Goal: Task Accomplishment & Management: Manage account settings

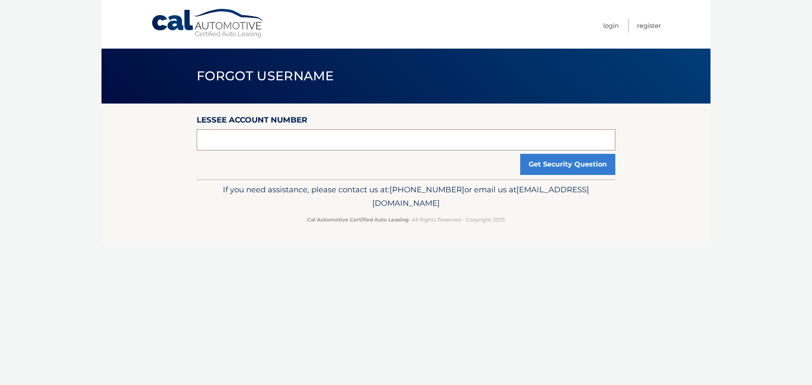
click at [265, 146] on input "text" at bounding box center [406, 139] width 419 height 21
type input "4"
type input "44456008958"
click at [549, 161] on button "Get Security Question" at bounding box center [567, 164] width 95 height 21
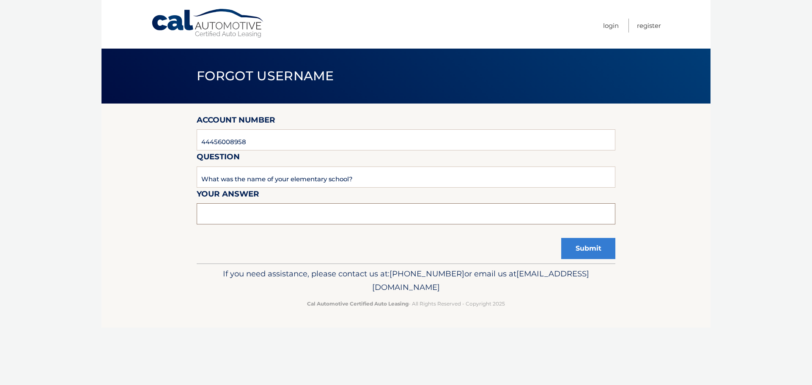
click at [297, 216] on input "text" at bounding box center [406, 213] width 419 height 21
type input "kazenelson"
click at [582, 252] on button "Submit" at bounding box center [588, 248] width 54 height 21
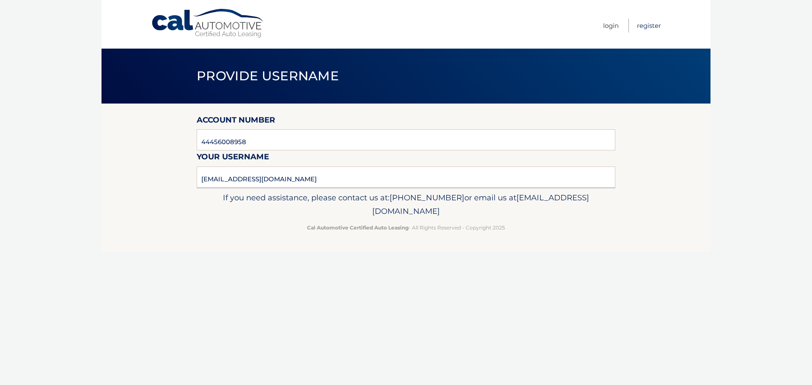
click at [655, 29] on link "Register" at bounding box center [649, 26] width 24 height 14
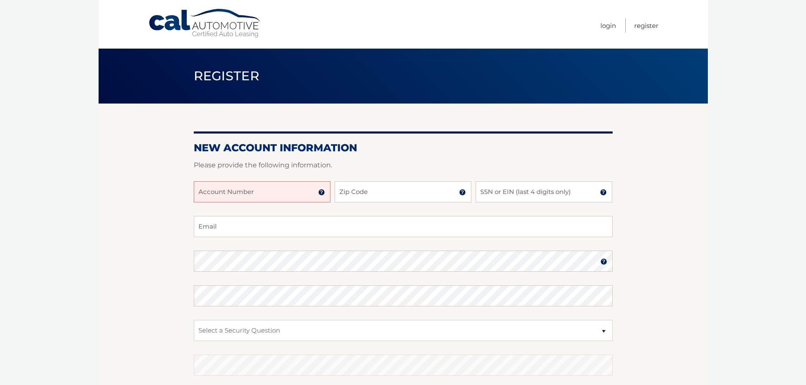
click at [251, 192] on input "Account Number" at bounding box center [262, 191] width 137 height 21
type input "4445608958"
click at [365, 192] on input "Zip Code" at bounding box center [403, 191] width 137 height 21
type input "11230"
click at [505, 189] on input "SSN or EIN (last 4 digits only)" at bounding box center [543, 191] width 137 height 21
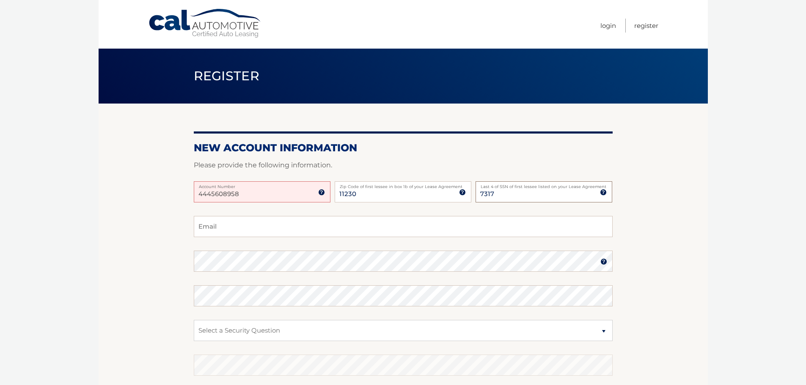
type input "7317"
click at [260, 225] on input "Email" at bounding box center [403, 226] width 419 height 21
type input "lager.julia@gmail.com"
click at [214, 329] on select "Select a Security Question What was the name of your elementary school? What is…" at bounding box center [403, 330] width 419 height 21
select select "1"
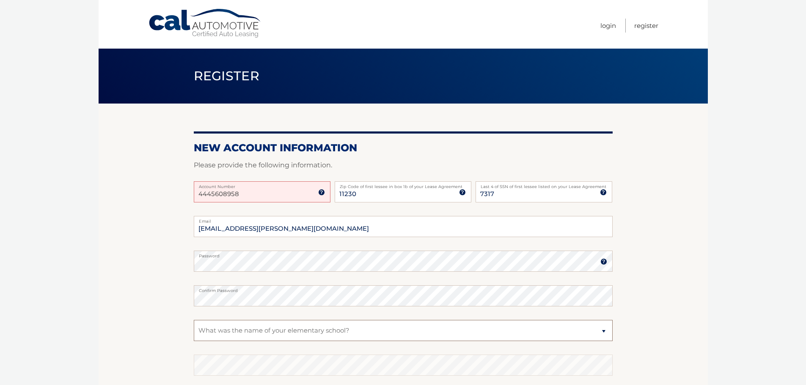
click at [194, 320] on select "Select a Security Question What was the name of your elementary school? What is…" at bounding box center [403, 330] width 419 height 21
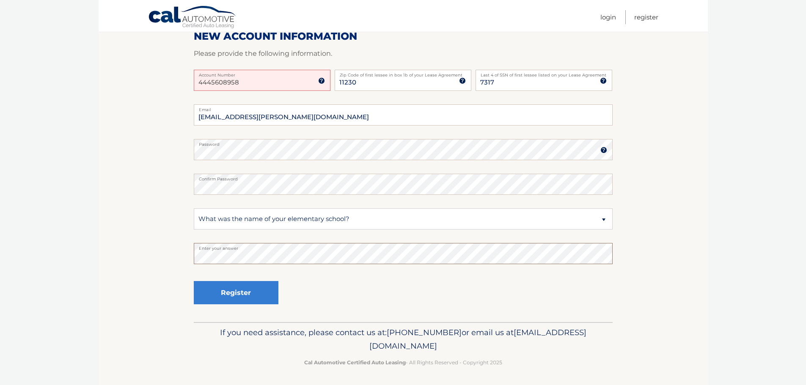
scroll to position [113, 0]
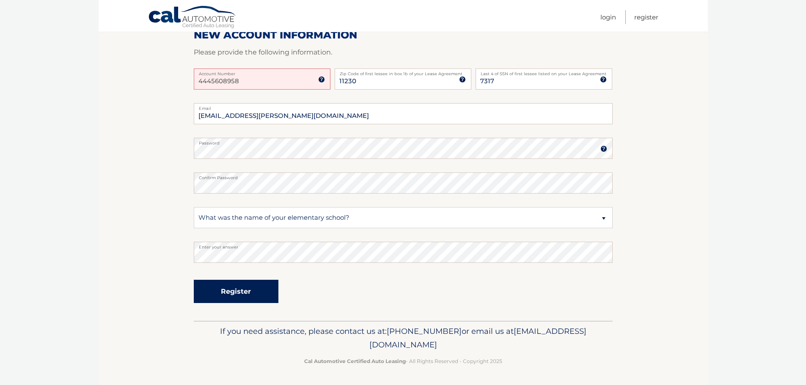
click at [241, 291] on button "Register" at bounding box center [236, 291] width 85 height 23
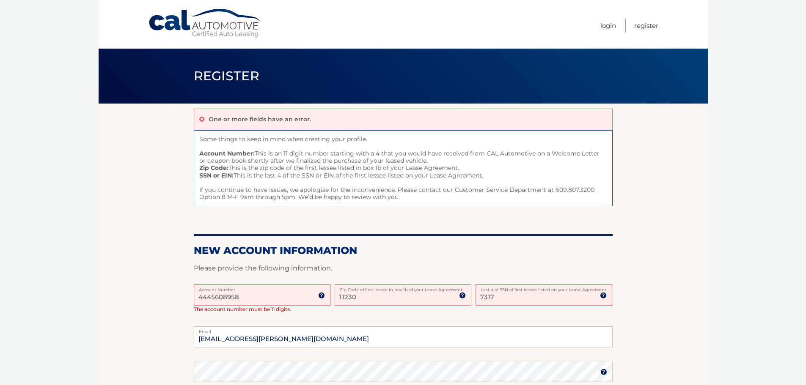
click at [224, 296] on input "4445608958" at bounding box center [262, 295] width 137 height 21
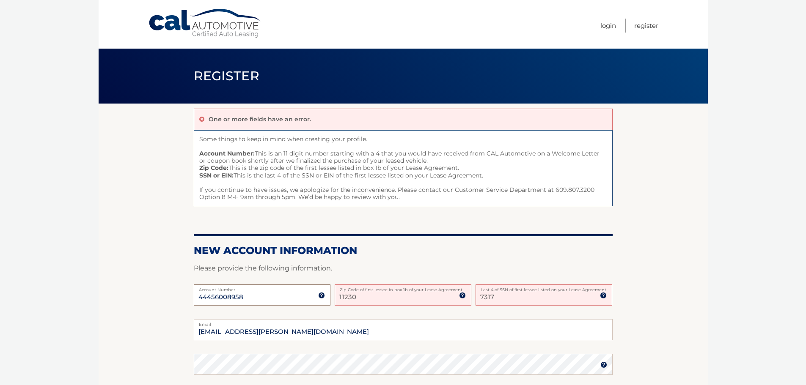
type input "44456008958"
click at [399, 299] on input "11230" at bounding box center [403, 295] width 137 height 21
type input "11230"
click at [511, 297] on input "7317" at bounding box center [543, 295] width 137 height 21
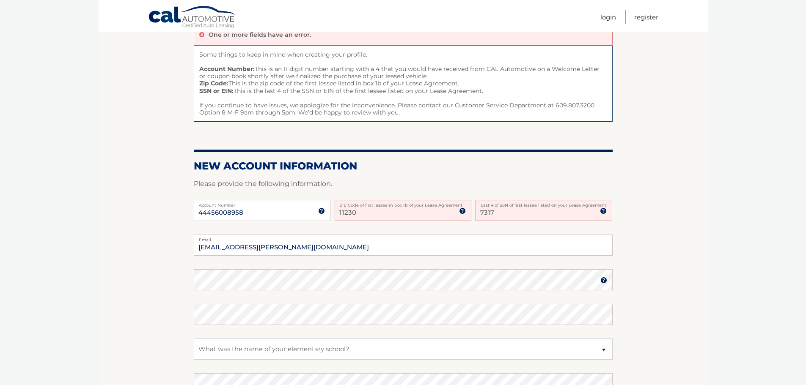
scroll to position [211, 0]
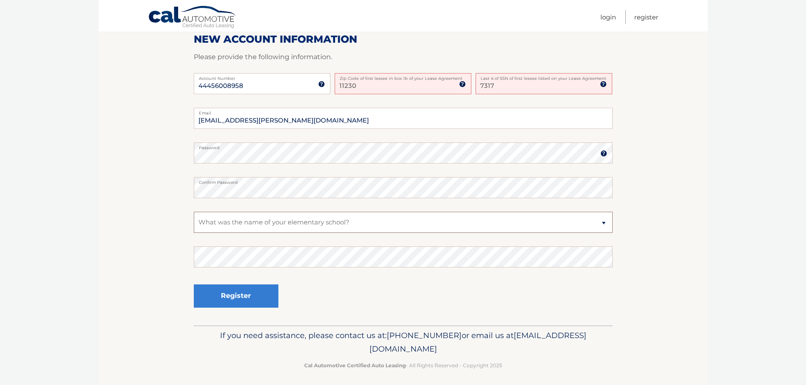
click at [221, 223] on select "Select a Security Question What was the name of your elementary school? What is…" at bounding box center [403, 222] width 419 height 21
click at [194, 212] on select "Select a Security Question What was the name of your elementary school? What is…" at bounding box center [403, 222] width 419 height 21
click at [230, 299] on button "Register" at bounding box center [236, 296] width 85 height 23
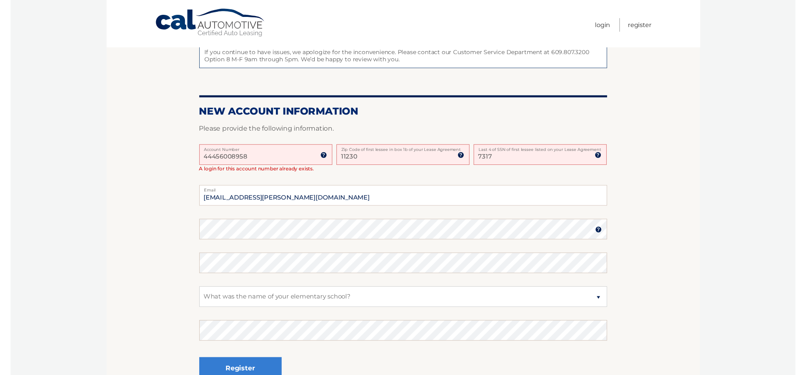
scroll to position [169, 0]
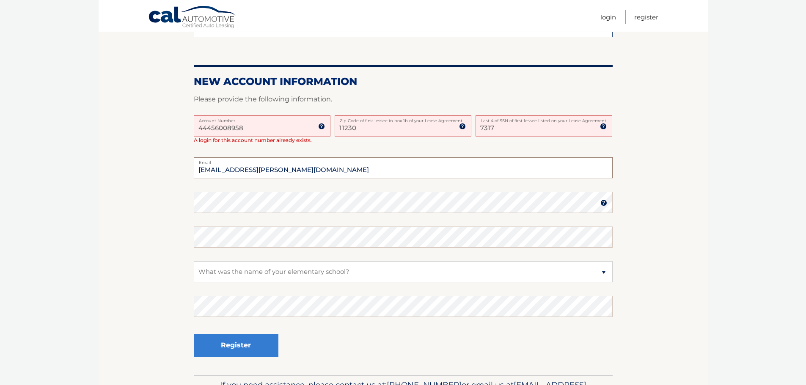
drag, startPoint x: 230, startPoint y: 171, endPoint x: 162, endPoint y: 162, distance: 69.1
click at [162, 162] on section "One or more fields have an error. Some things to keep in mind when creating you…" at bounding box center [403, 154] width 609 height 441
type input "lager@gmail.com"
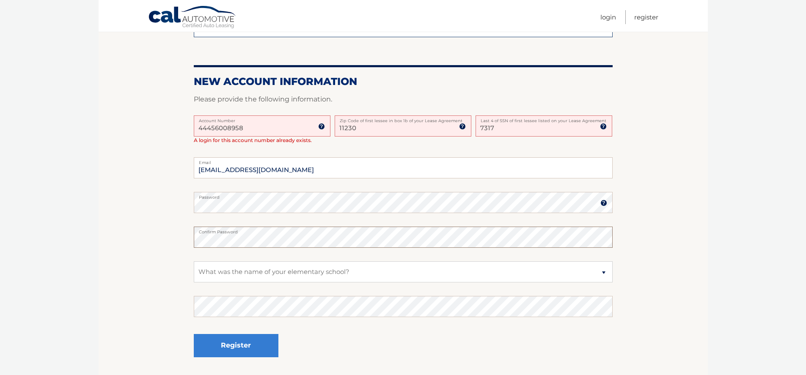
click at [140, 242] on section "One or more fields have an error. Some things to keep in mind when creating you…" at bounding box center [403, 154] width 609 height 441
click at [217, 272] on select "Select a Security Question What was the name of your elementary school? What is…" at bounding box center [403, 271] width 419 height 21
click at [194, 261] on select "Select a Security Question What was the name of your elementary school? What is…" at bounding box center [403, 271] width 419 height 21
drag, startPoint x: 233, startPoint y: 344, endPoint x: 320, endPoint y: 356, distance: 87.1
click at [318, 355] on div "Register" at bounding box center [403, 346] width 419 height 31
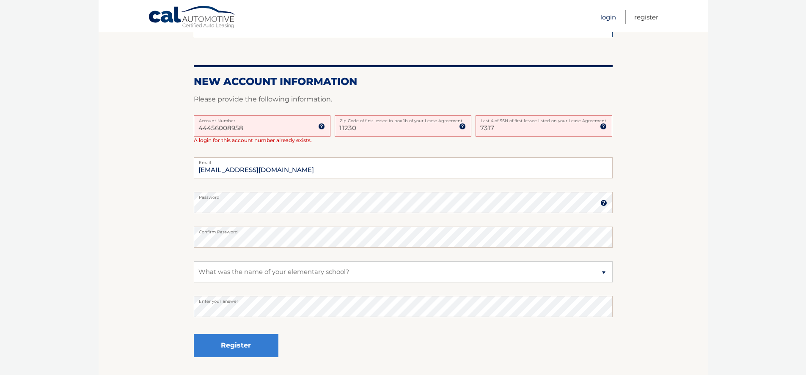
click at [612, 20] on link "Login" at bounding box center [608, 17] width 16 height 14
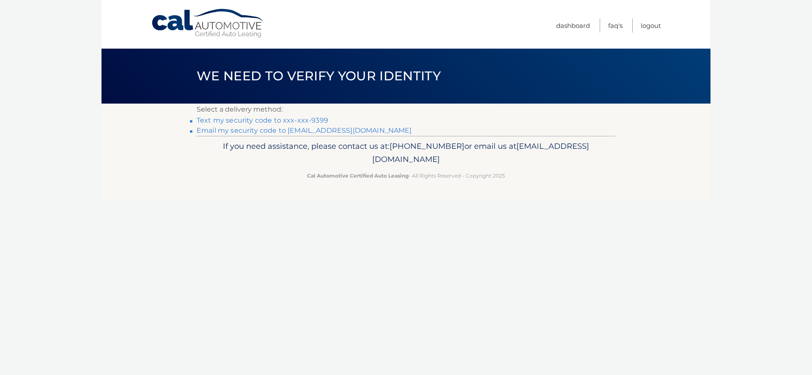
click at [286, 123] on link "Text my security code to xxx-xxx-9399" at bounding box center [263, 120] width 132 height 8
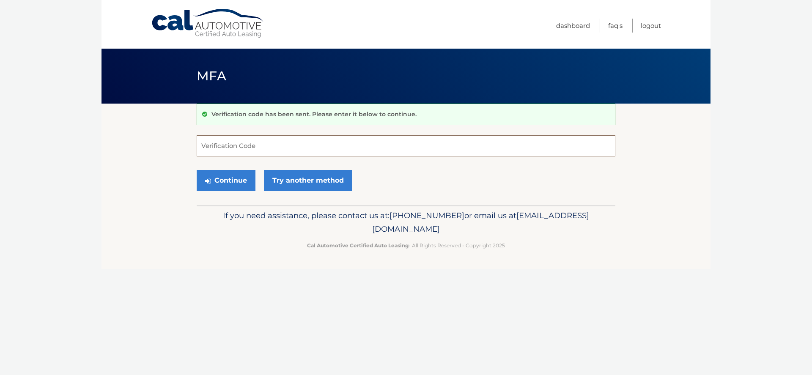
click at [236, 149] on input "Verification Code" at bounding box center [406, 145] width 419 height 21
type input "276503"
click at [238, 181] on button "Continue" at bounding box center [226, 180] width 59 height 21
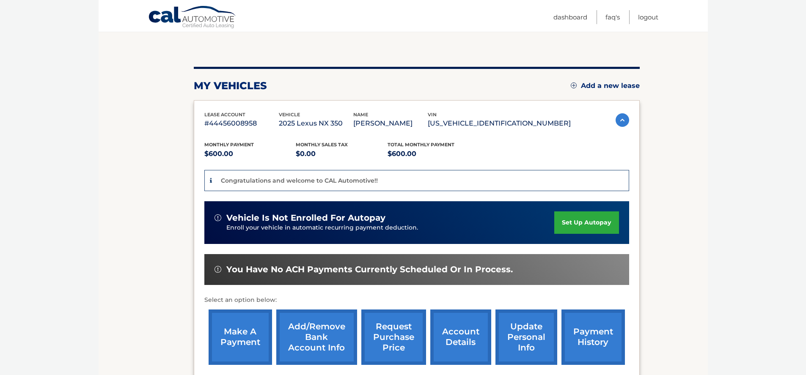
scroll to position [169, 0]
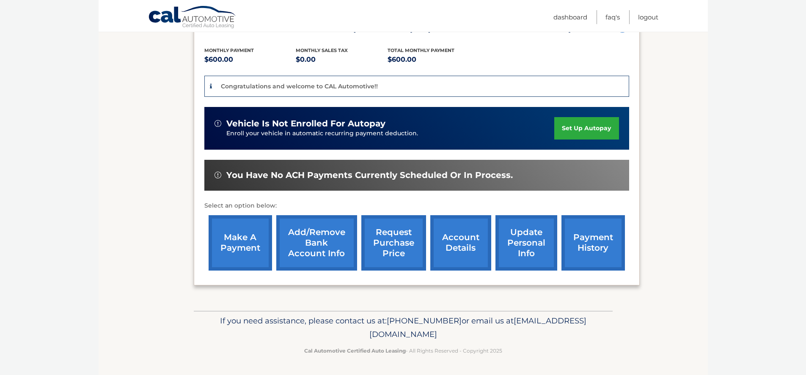
click at [525, 243] on link "update personal info" at bounding box center [526, 242] width 62 height 55
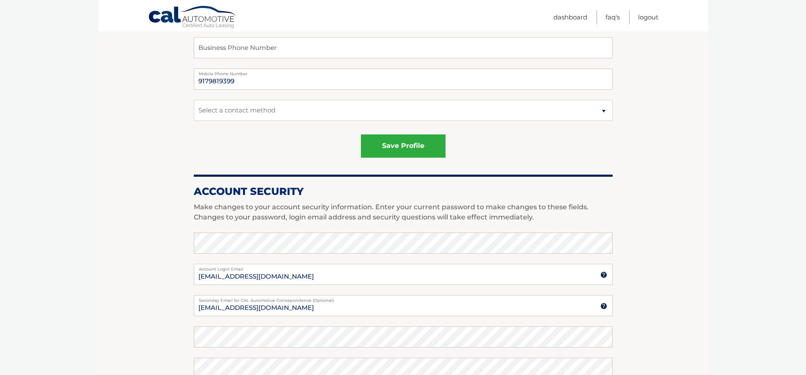
scroll to position [254, 0]
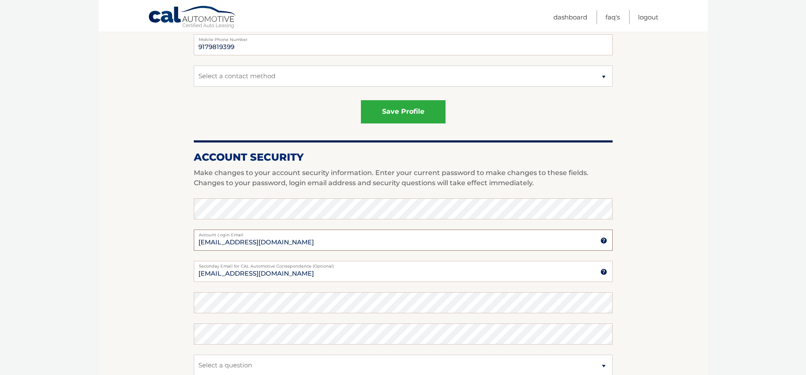
drag, startPoint x: 214, startPoint y: 242, endPoint x: 184, endPoint y: 235, distance: 31.6
click at [184, 235] on section "Account Overview | Edit Profile account information [STREET_ADDRESS] Address AP…" at bounding box center [403, 176] width 609 height 653
drag, startPoint x: 221, startPoint y: 244, endPoint x: 350, endPoint y: 245, distance: 128.6
click at [350, 245] on input "[EMAIL_ADDRESS][DOMAIN_NAME]" at bounding box center [403, 240] width 419 height 21
click at [286, 236] on label "Account Login Email" at bounding box center [403, 233] width 419 height 7
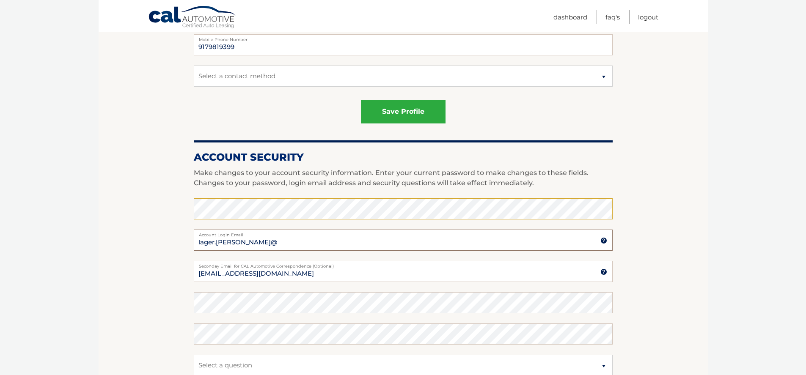
click at [286, 236] on input "lager.[PERSON_NAME]@" at bounding box center [403, 240] width 419 height 21
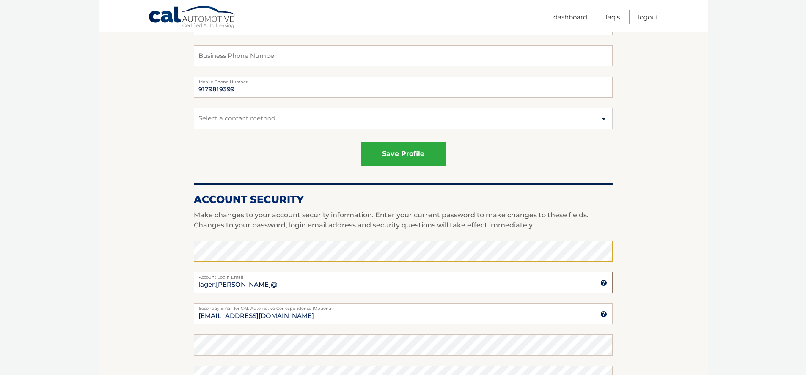
click at [238, 284] on input "lager.[PERSON_NAME]@" at bounding box center [403, 282] width 419 height 21
type input "[EMAIL_ADDRESS][PERSON_NAME][DOMAIN_NAME]"
drag, startPoint x: 269, startPoint y: 319, endPoint x: 180, endPoint y: 326, distance: 89.0
click at [179, 326] on section "Account Overview | Edit Profile account information [STREET_ADDRESS] Address AP…" at bounding box center [403, 218] width 609 height 653
type input "[EMAIL_ADDRESS][PERSON_NAME][DOMAIN_NAME]"
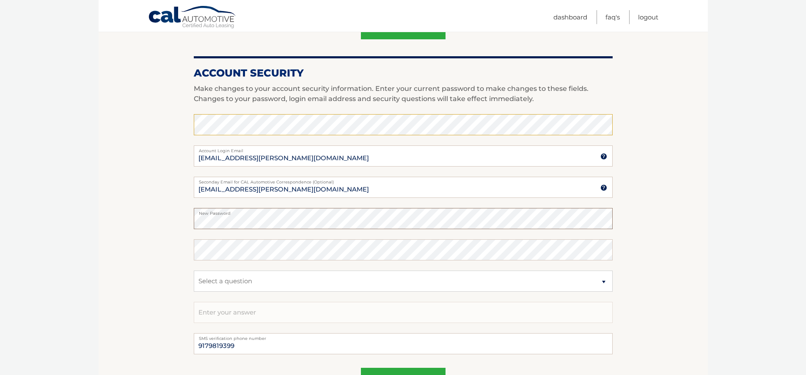
scroll to position [338, 0]
click at [217, 279] on select "Select a question What was the name of your elementary school? What is your mot…" at bounding box center [403, 280] width 419 height 21
select select "1"
click at [194, 270] on select "Select a question What was the name of your elementary school? What is your mot…" at bounding box center [403, 280] width 419 height 21
click at [228, 313] on input "text" at bounding box center [403, 312] width 419 height 21
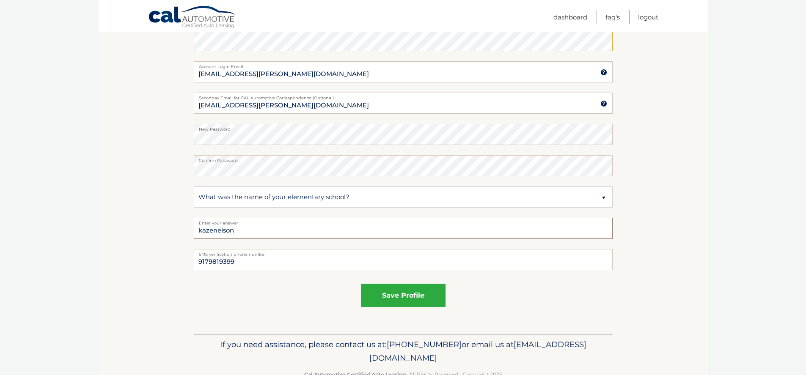
scroll to position [423, 0]
type input "kazenelson"
click at [403, 294] on button "save profile" at bounding box center [403, 294] width 85 height 23
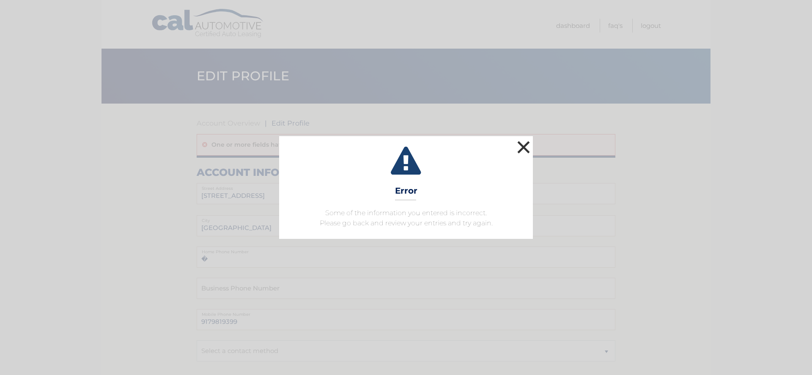
click at [531, 146] on button "×" at bounding box center [523, 147] width 17 height 17
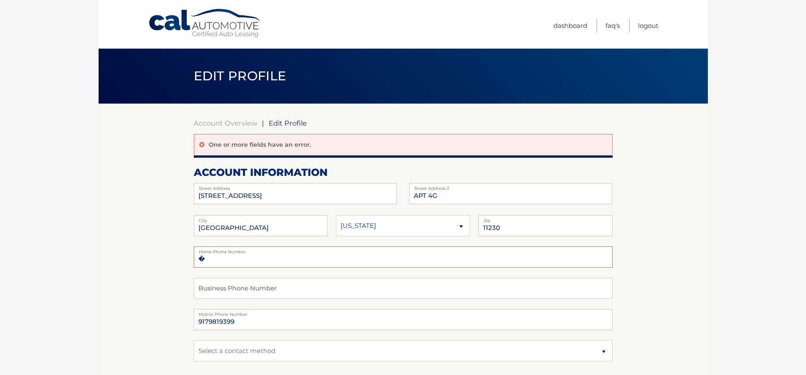
click at [213, 262] on input "�" at bounding box center [403, 257] width 419 height 21
type input "�9179819399"
click at [208, 289] on input "text" at bounding box center [403, 288] width 419 height 21
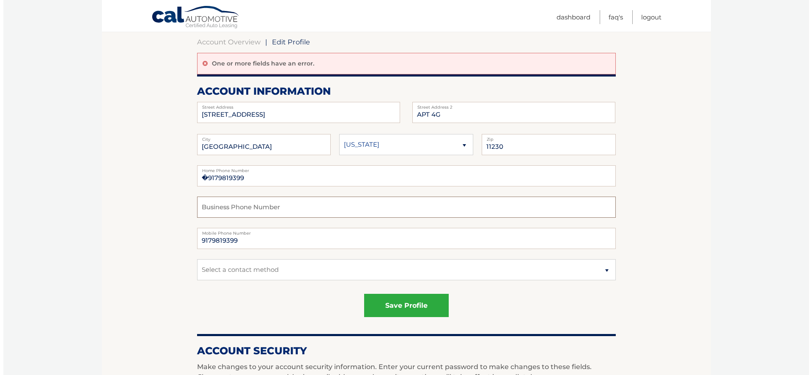
scroll to position [85, 0]
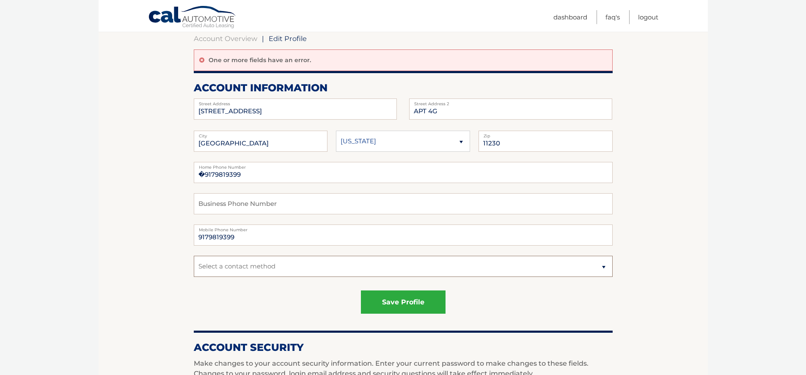
click at [335, 266] on select "Select a contact method Mobile Home" at bounding box center [403, 266] width 419 height 21
select select "1"
click at [194, 256] on select "Select a contact method Mobile Home" at bounding box center [403, 266] width 419 height 21
drag, startPoint x: 220, startPoint y: 174, endPoint x: 178, endPoint y: 169, distance: 41.3
click at [178, 169] on section "Account Overview | Edit Profile One or more fields have an error. account infor…" at bounding box center [403, 356] width 609 height 674
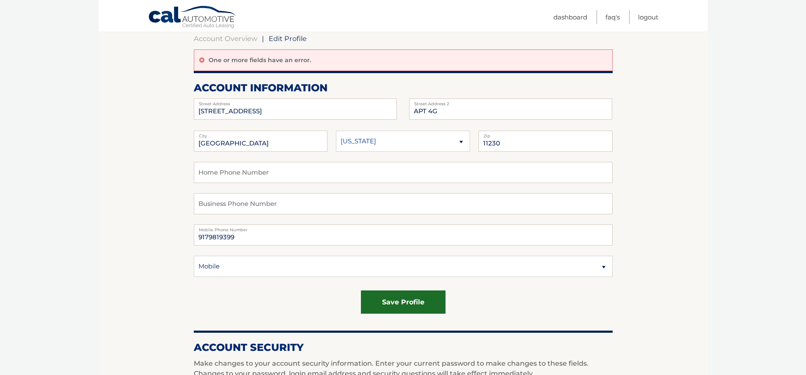
click at [393, 308] on button "save profile" at bounding box center [403, 302] width 85 height 23
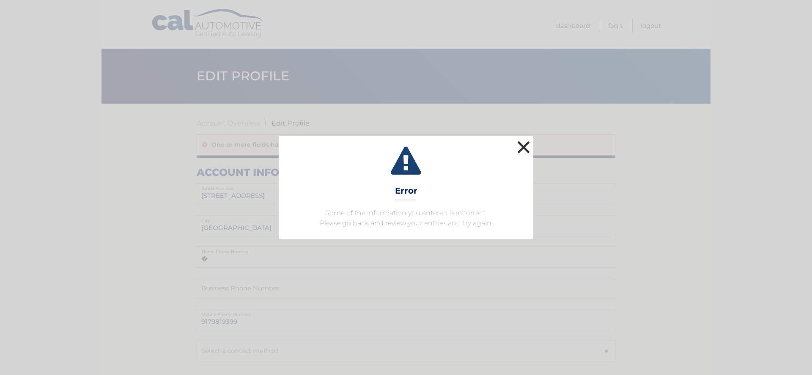
click at [524, 143] on button "×" at bounding box center [523, 147] width 17 height 17
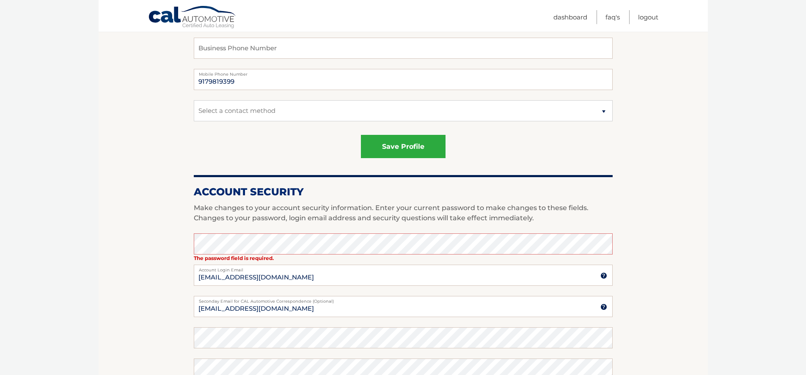
scroll to position [254, 0]
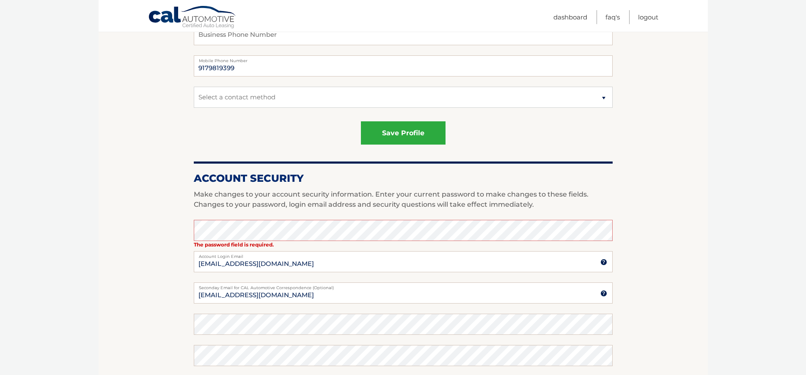
click at [186, 263] on section "Account Overview | Edit Profile One or more fields have an error. account infor…" at bounding box center [403, 187] width 609 height 674
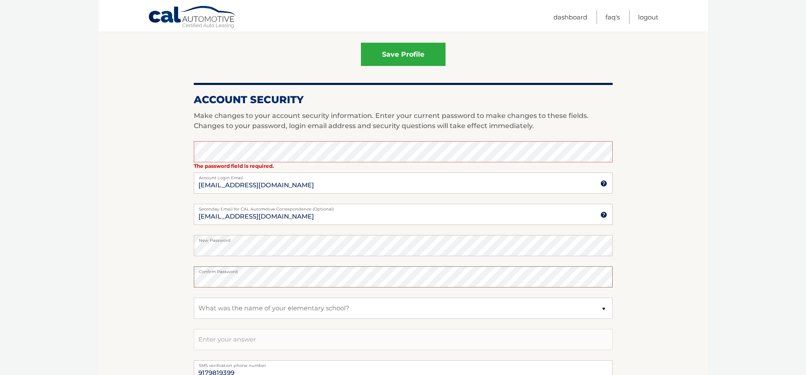
scroll to position [338, 0]
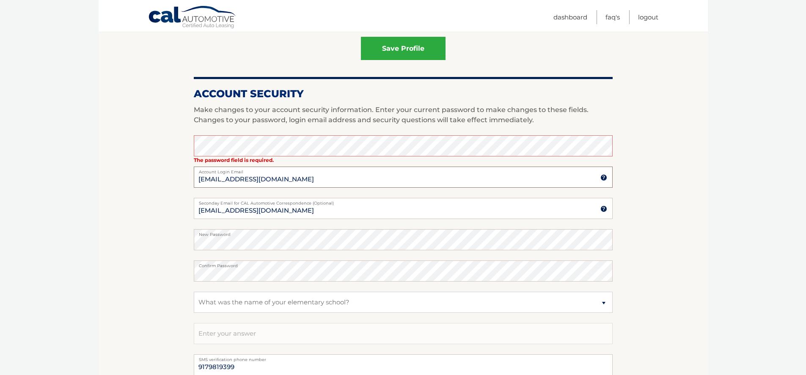
drag, startPoint x: 270, startPoint y: 182, endPoint x: 194, endPoint y: 177, distance: 76.3
click at [173, 180] on section "Account Overview | Edit Profile One or more fields have an error. account infor…" at bounding box center [403, 102] width 609 height 674
drag, startPoint x: 275, startPoint y: 179, endPoint x: 183, endPoint y: 176, distance: 92.2
click at [183, 176] on section "Account Overview | Edit Profile One or more fields have an error. account infor…" at bounding box center [403, 102] width 609 height 674
type input "[EMAIL_ADDRESS][PERSON_NAME][DOMAIN_NAME]"
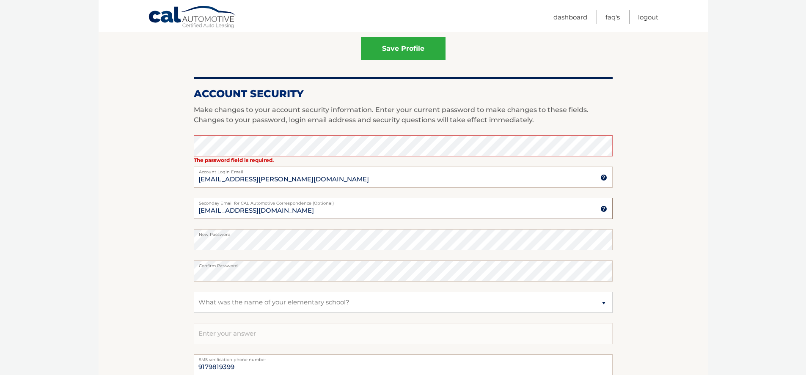
drag, startPoint x: 278, startPoint y: 211, endPoint x: 179, endPoint y: 205, distance: 98.7
click at [179, 205] on section "Account Overview | Edit Profile One or more fields have an error. account infor…" at bounding box center [403, 102] width 609 height 674
paste input ".[PERSON_NAME][EMAIL_ADDRESS]"
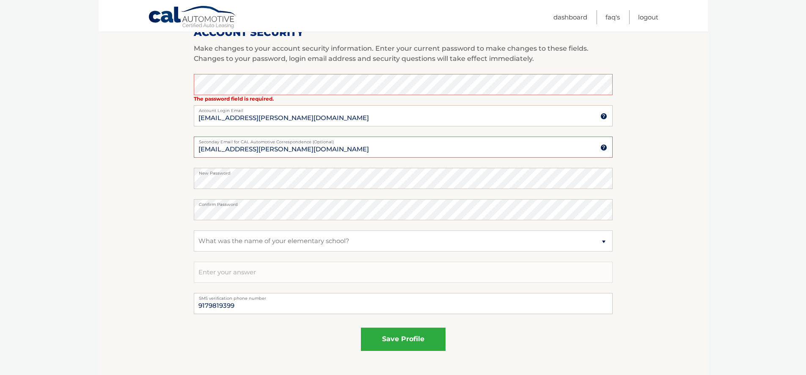
scroll to position [423, 0]
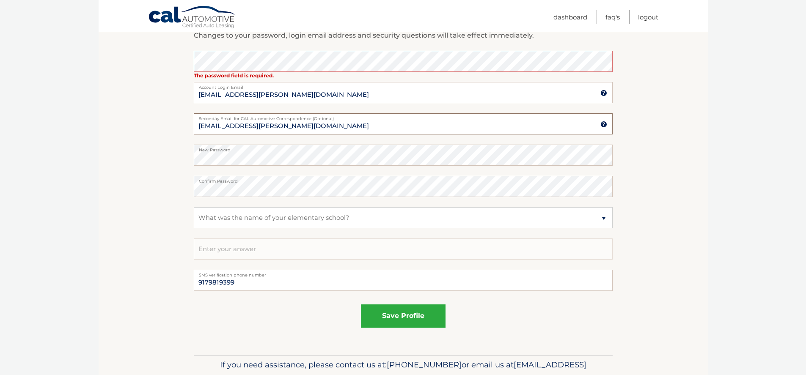
type input "[EMAIL_ADDRESS][PERSON_NAME][DOMAIN_NAME]"
click at [232, 219] on select "Select a question What was the name of your elementary school? What is your mot…" at bounding box center [403, 217] width 419 height 21
click at [194, 207] on select "Select a question What was the name of your elementary school? What is your mot…" at bounding box center [403, 217] width 419 height 21
click at [225, 250] on input "text" at bounding box center [403, 249] width 419 height 21
type input "kazenelson"
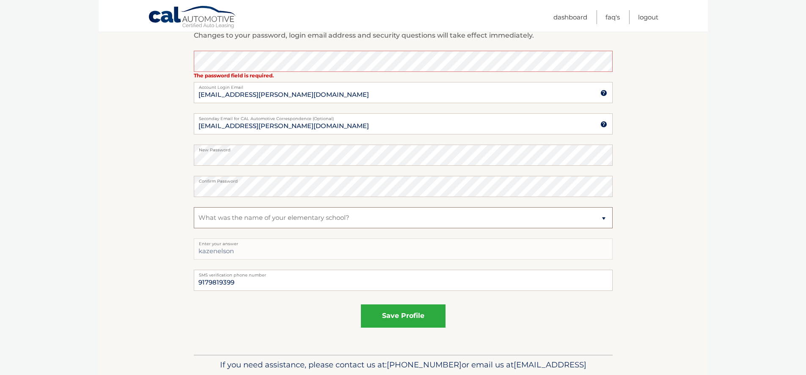
click at [236, 223] on select "Select a question What was the name of your elementary school? What is your mot…" at bounding box center [403, 217] width 419 height 21
click at [194, 207] on select "Select a question What was the name of your elementary school? What is your mot…" at bounding box center [403, 217] width 419 height 21
drag, startPoint x: 400, startPoint y: 318, endPoint x: 398, endPoint y: 314, distance: 4.7
click at [398, 314] on button "save profile" at bounding box center [403, 316] width 85 height 23
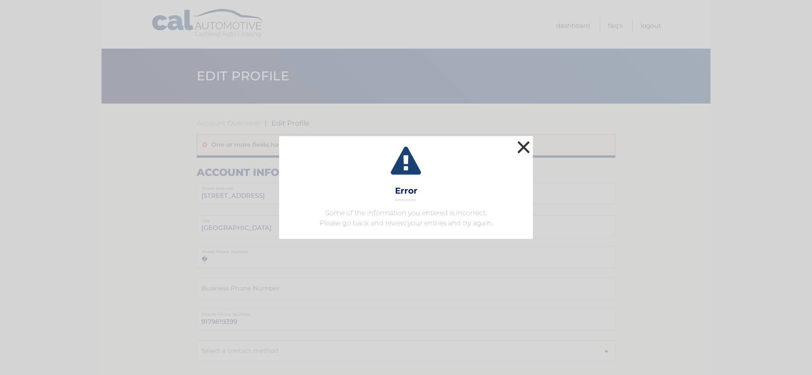
click at [519, 147] on button "×" at bounding box center [523, 147] width 17 height 17
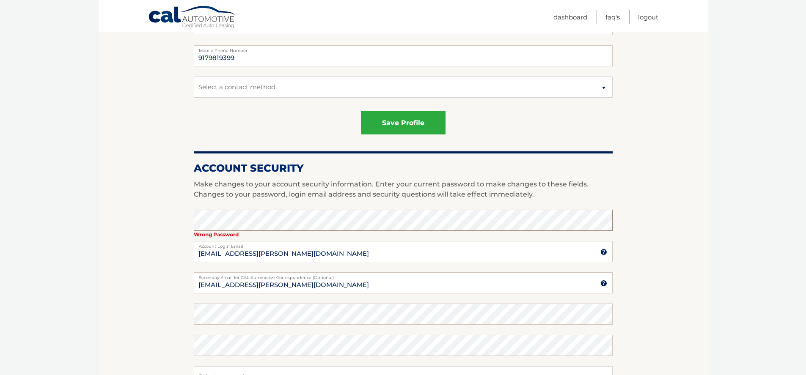
scroll to position [381, 0]
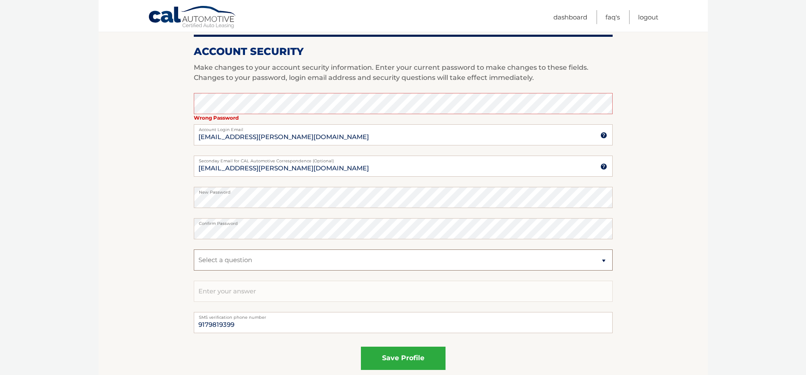
click at [215, 259] on select "Select a question What was the name of your elementary school? What is your mot…" at bounding box center [403, 260] width 419 height 21
select select "1"
click at [194, 250] on select "Select a question What was the name of your elementary school? What is your mot…" at bounding box center [403, 260] width 419 height 21
click at [227, 288] on input "text" at bounding box center [403, 291] width 419 height 21
type input "kazenelson"
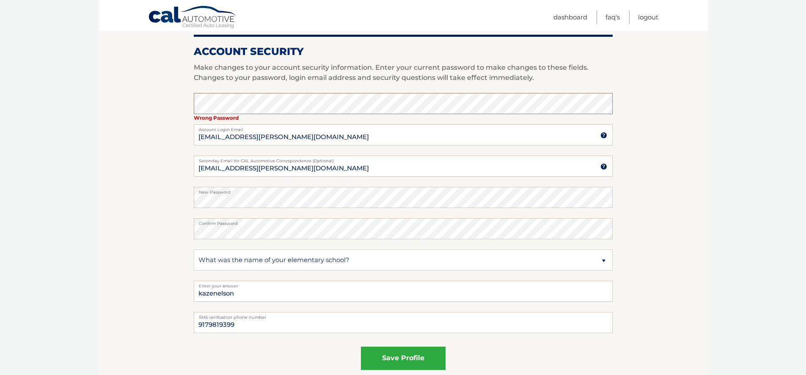
click at [170, 98] on section "Account Overview | Edit Profile One or more fields have an error. account infor…" at bounding box center [403, 60] width 609 height 674
click at [126, 94] on section "Account Overview | Edit Profile One or more fields have an error. account infor…" at bounding box center [403, 60] width 609 height 674
click at [398, 359] on button "save profile" at bounding box center [403, 358] width 85 height 23
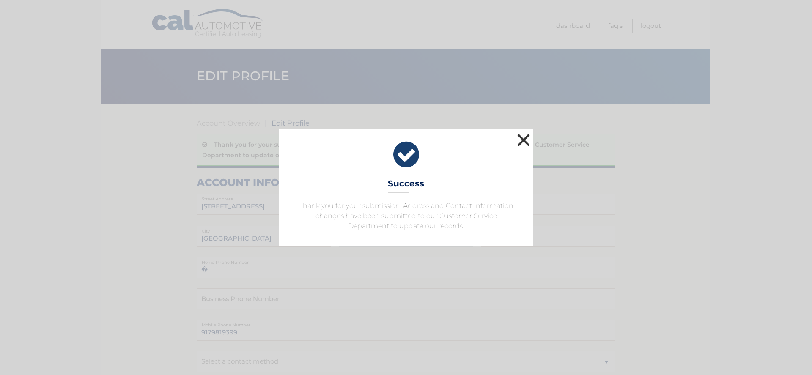
click at [522, 137] on button "×" at bounding box center [523, 140] width 17 height 17
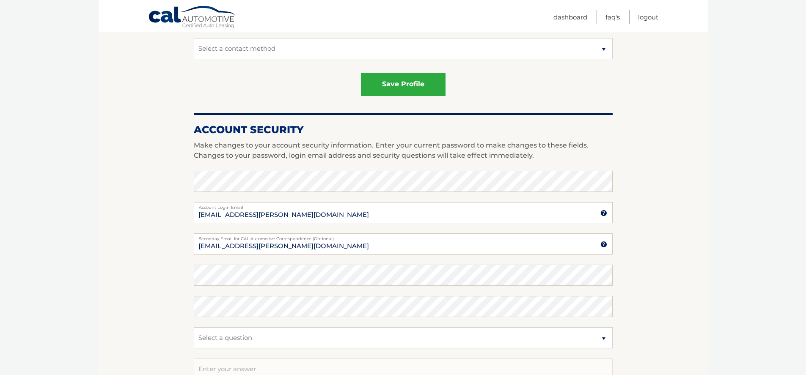
scroll to position [477, 0]
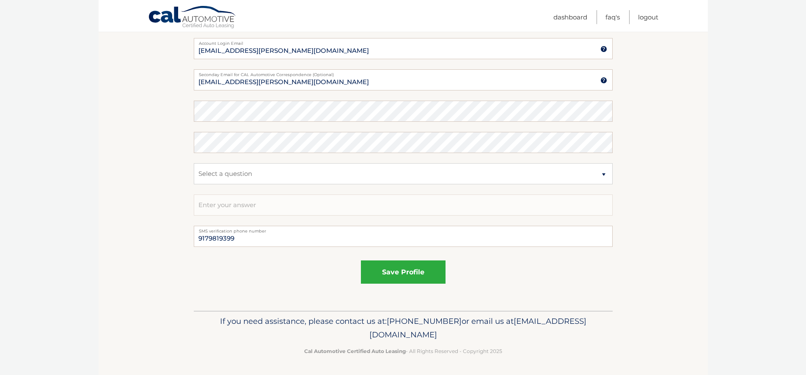
click at [548, 13] on nav "Menu Dashboard FAQ's Logout" at bounding box center [463, 16] width 389 height 32
click at [560, 20] on link "Dashboard" at bounding box center [570, 17] width 34 height 14
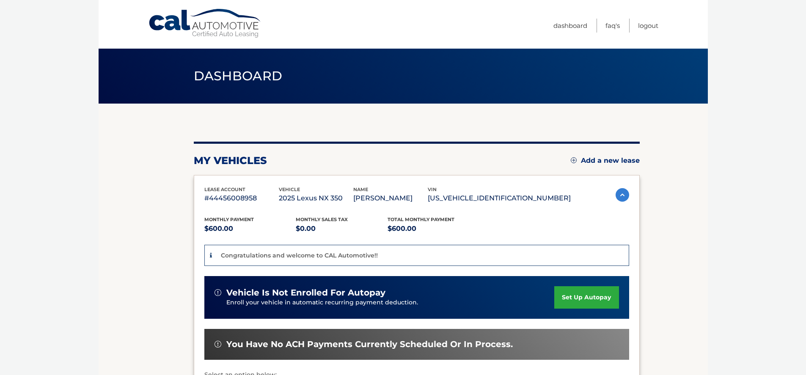
click at [584, 295] on link "set up autopay" at bounding box center [586, 297] width 64 height 22
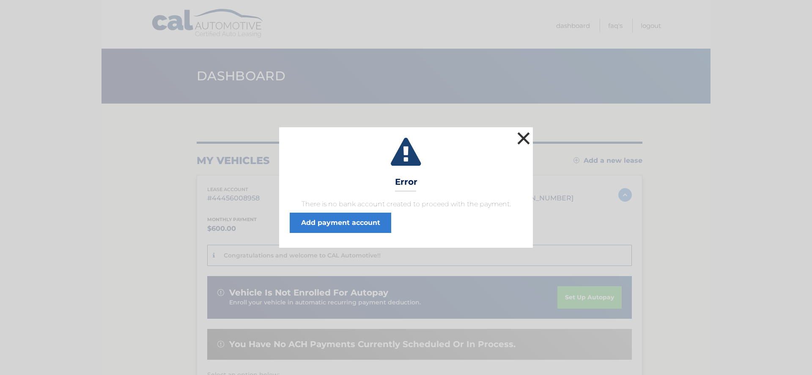
click at [521, 135] on button "×" at bounding box center [523, 138] width 17 height 17
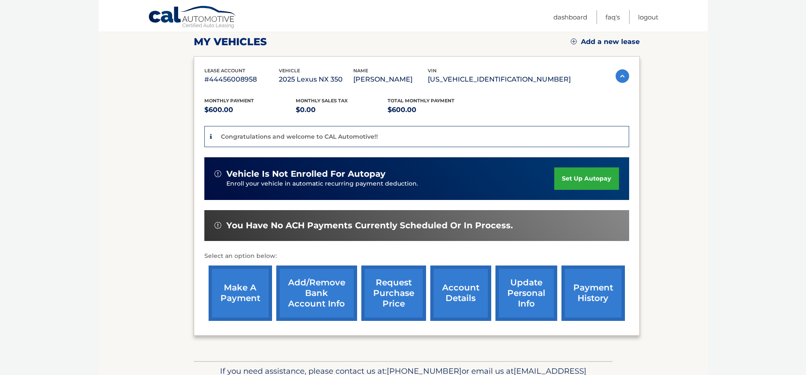
scroll to position [127, 0]
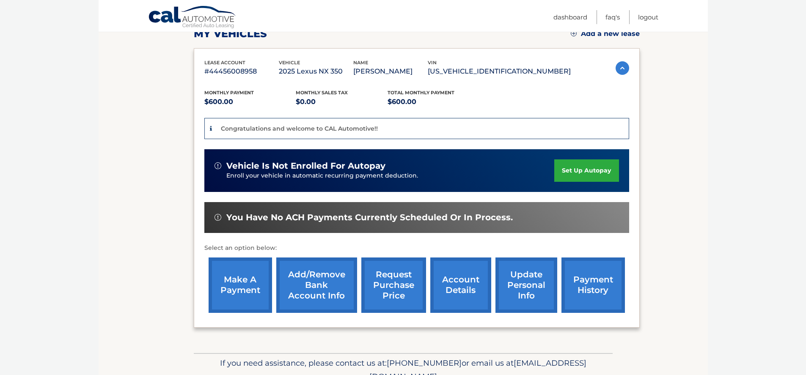
click at [341, 220] on span "You have no ACH payments currently scheduled or in process." at bounding box center [369, 217] width 286 height 11
click at [319, 128] on p "Congratulations and welcome to CAL Automotive!!" at bounding box center [299, 129] width 157 height 8
click at [305, 288] on link "Add/Remove bank account info" at bounding box center [316, 285] width 81 height 55
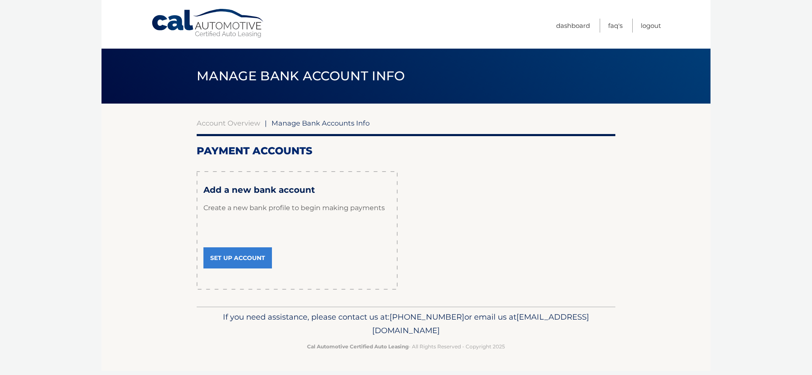
click at [243, 260] on link "Set Up Account" at bounding box center [237, 257] width 69 height 21
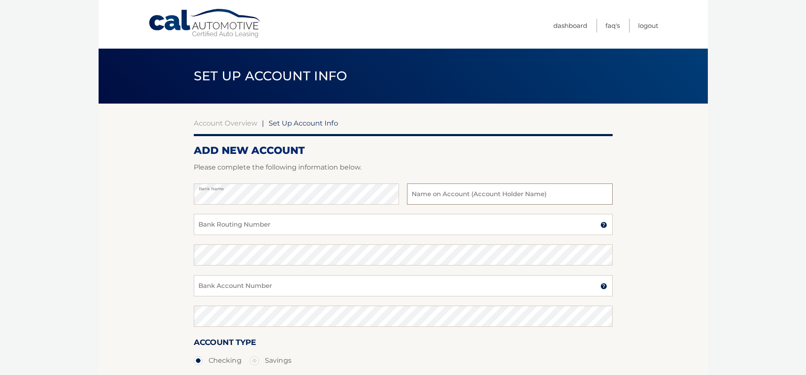
click at [451, 198] on input "text" at bounding box center [509, 194] width 205 height 21
type input "[PERSON_NAME]"
click at [260, 225] on input "Bank Routing Number" at bounding box center [403, 224] width 419 height 21
type input "021000021"
click at [239, 289] on input "Bank Account Number" at bounding box center [403, 285] width 419 height 21
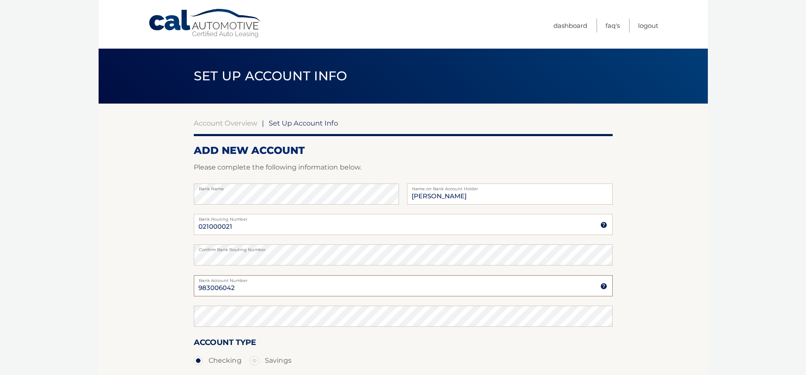
type input "983006042"
drag, startPoint x: 216, startPoint y: 223, endPoint x: 170, endPoint y: 217, distance: 46.5
click at [170, 217] on section "Account Overview | Set Up Account Info ADD NEW ACCOUNT Please complete the foll…" at bounding box center [403, 265] width 609 height 323
click at [158, 250] on section "Account Overview | Set Up Account Info ADD NEW ACCOUNT Please complete the foll…" at bounding box center [403, 265] width 609 height 323
drag, startPoint x: 238, startPoint y: 289, endPoint x: 148, endPoint y: 282, distance: 90.8
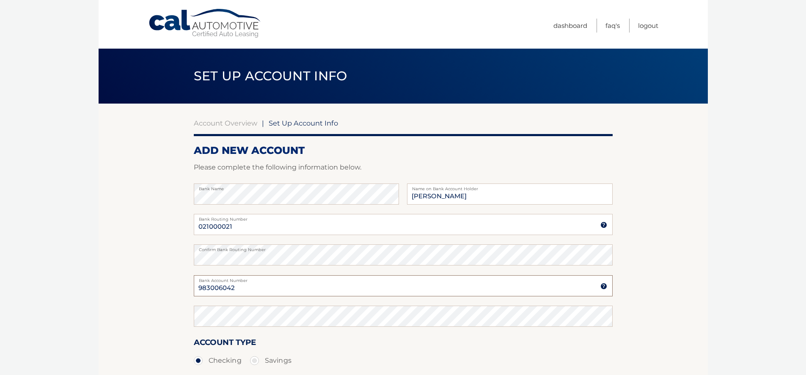
click at [148, 282] on section "Account Overview | Set Up Account Info ADD NEW ACCOUNT Please complete the foll…" at bounding box center [403, 265] width 609 height 323
click at [154, 315] on section "Account Overview | Set Up Account Info ADD NEW ACCOUNT Please complete the foll…" at bounding box center [403, 265] width 609 height 323
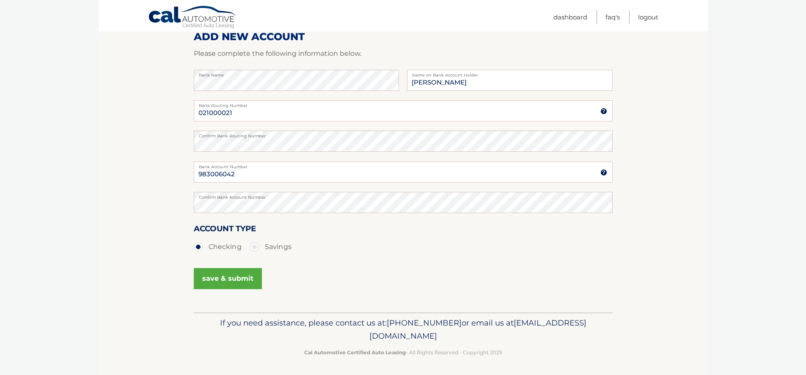
scroll to position [115, 0]
click at [232, 278] on button "save & submit" at bounding box center [228, 276] width 68 height 21
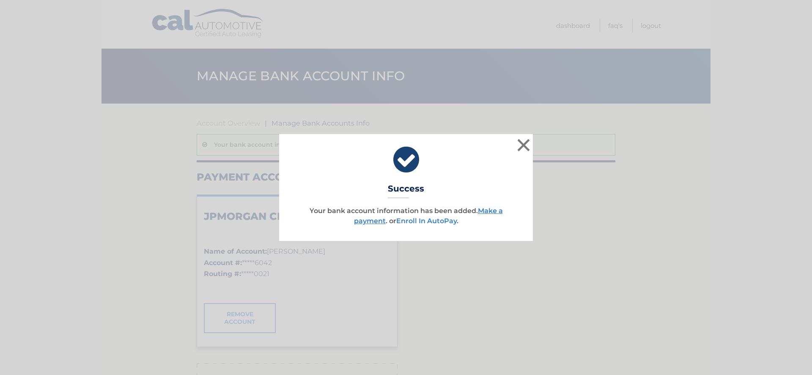
click at [451, 222] on link "Enroll In AutoPay" at bounding box center [426, 221] width 60 height 8
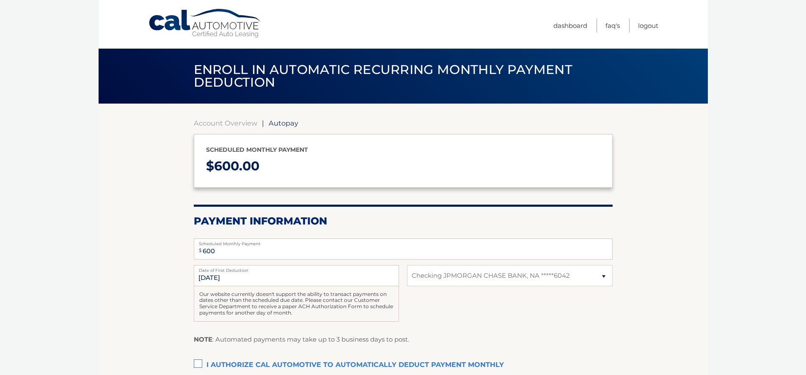
select select "YzFhYzk5MTQtMzQzYS00MGM0LTk5ODMtOGY2YmRkY2RjYjcz"
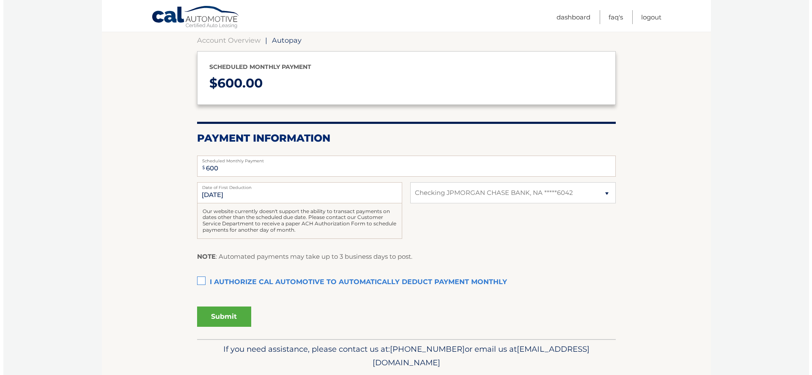
scroll to position [85, 0]
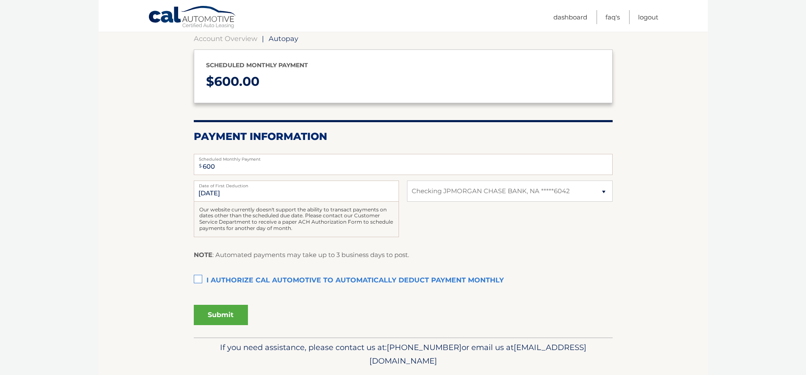
click at [195, 280] on label "I authorize cal automotive to automatically deduct payment monthly This checkbo…" at bounding box center [403, 280] width 419 height 17
click at [0, 0] on input "I authorize cal automotive to automatically deduct payment monthly This checkbo…" at bounding box center [0, 0] width 0 height 0
click at [219, 318] on button "Submit" at bounding box center [221, 315] width 54 height 20
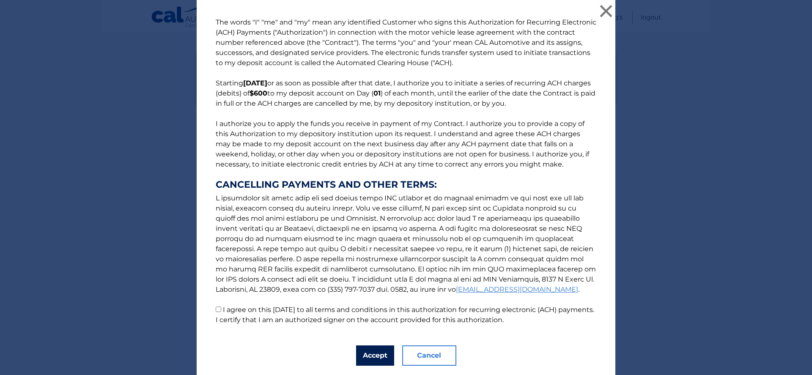
click at [372, 359] on button "Accept" at bounding box center [375, 356] width 38 height 20
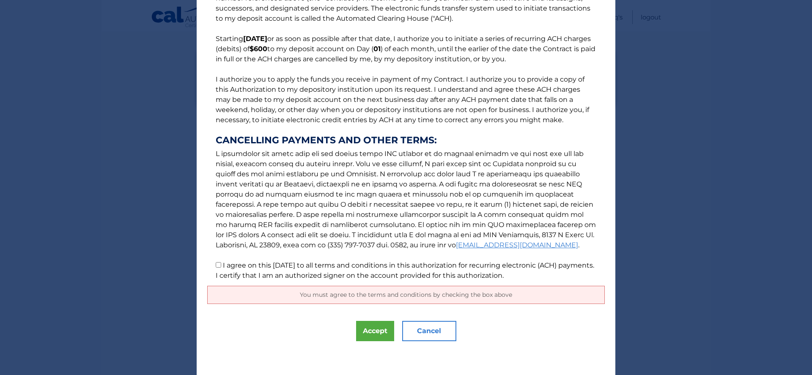
click at [216, 265] on input "I agree on this 09/27/2025 to all terms and conditions in this authorization fo…" at bounding box center [218, 264] width 5 height 5
checkbox input "true"
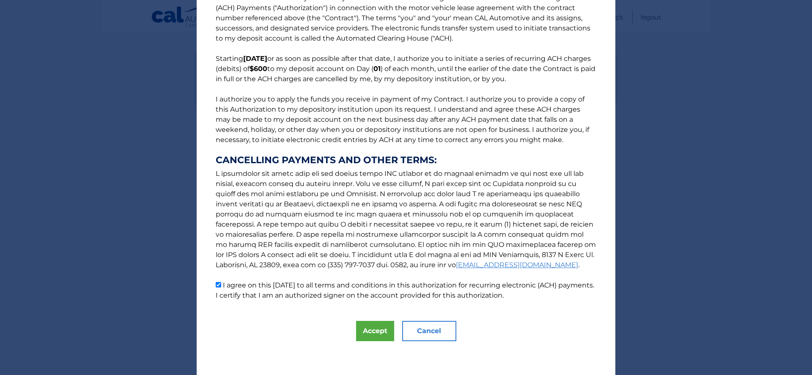
scroll to position [25, 0]
click at [377, 338] on button "Accept" at bounding box center [375, 331] width 38 height 20
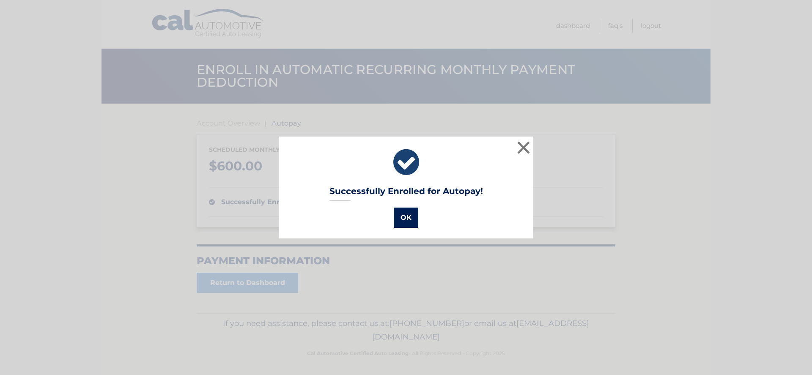
click at [405, 219] on button "OK" at bounding box center [406, 218] width 25 height 20
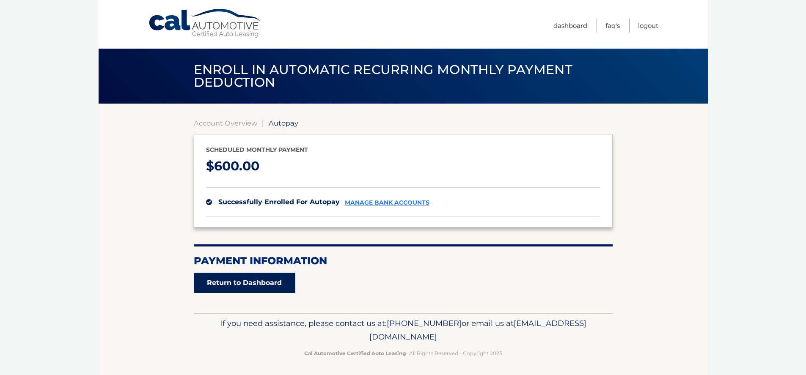
click at [272, 286] on link "Return to Dashboard" at bounding box center [245, 283] width 102 height 20
